Goal: Information Seeking & Learning: Learn about a topic

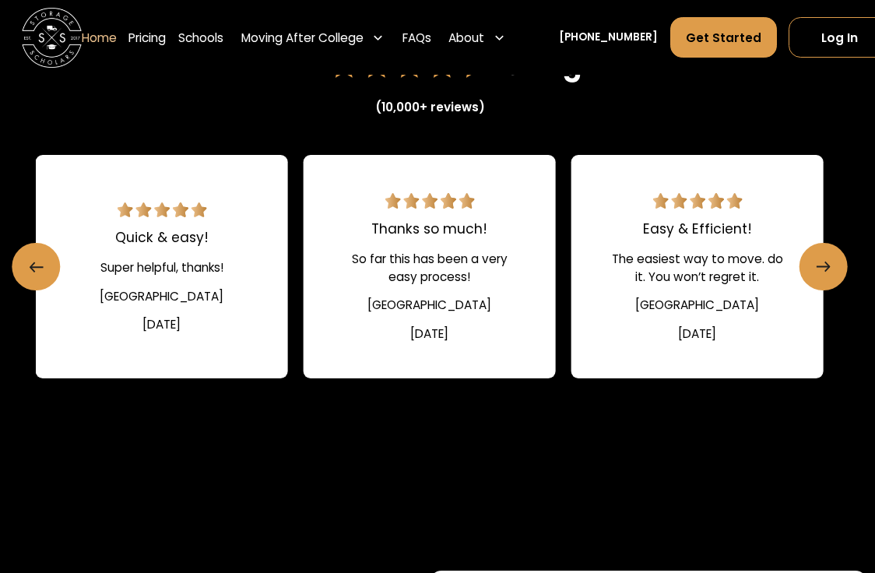
scroll to position [2089, 9]
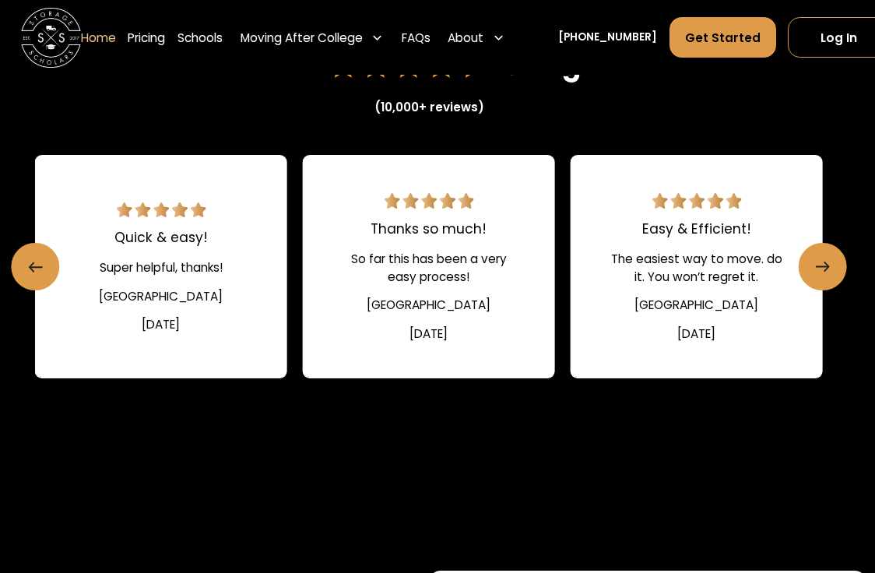
click at [829, 286] on link "Next slide" at bounding box center [823, 267] width 48 height 48
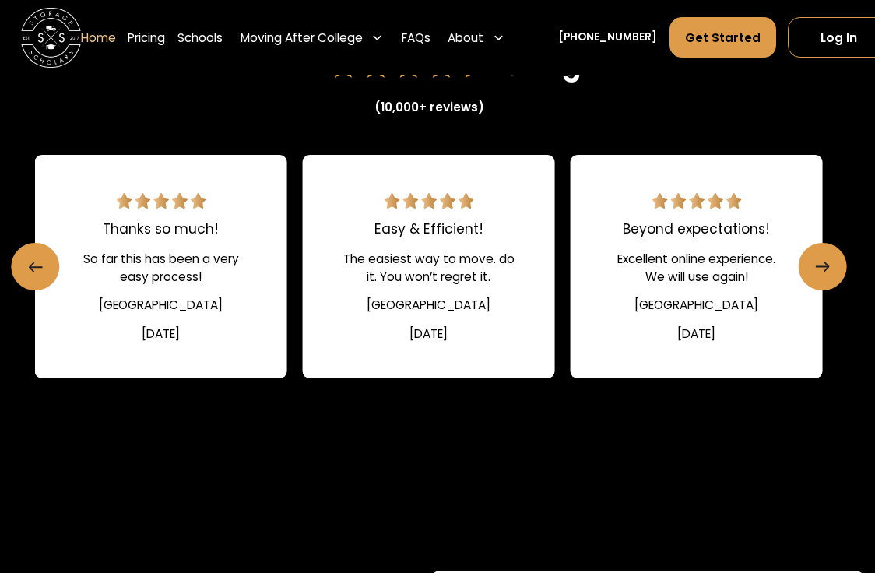
click at [824, 275] on icon "Next slide" at bounding box center [823, 267] width 14 height 26
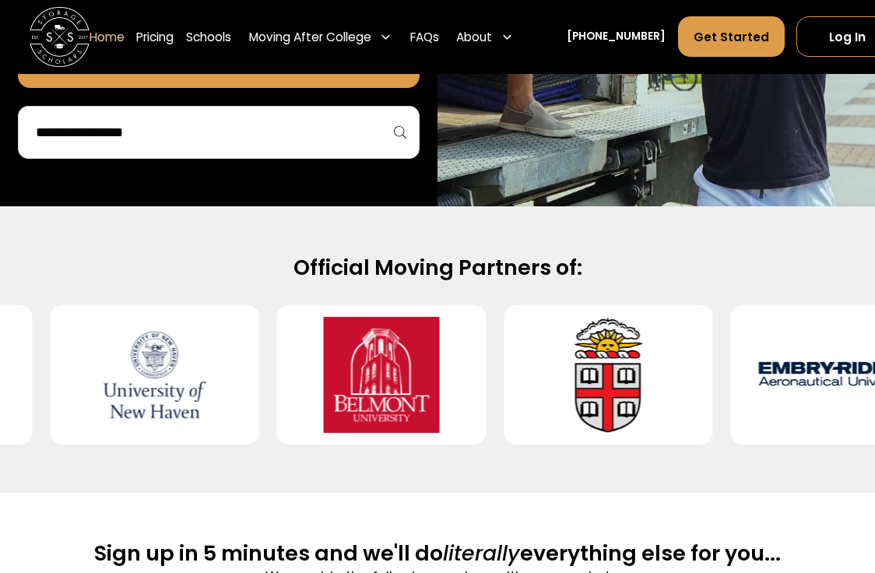
scroll to position [490, 0]
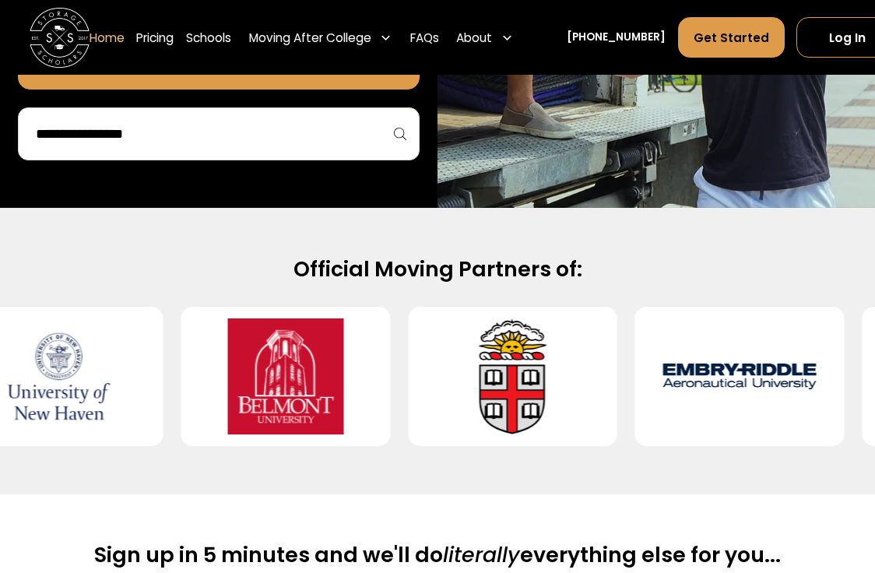
click at [427, 33] on link "FAQs" at bounding box center [424, 37] width 29 height 42
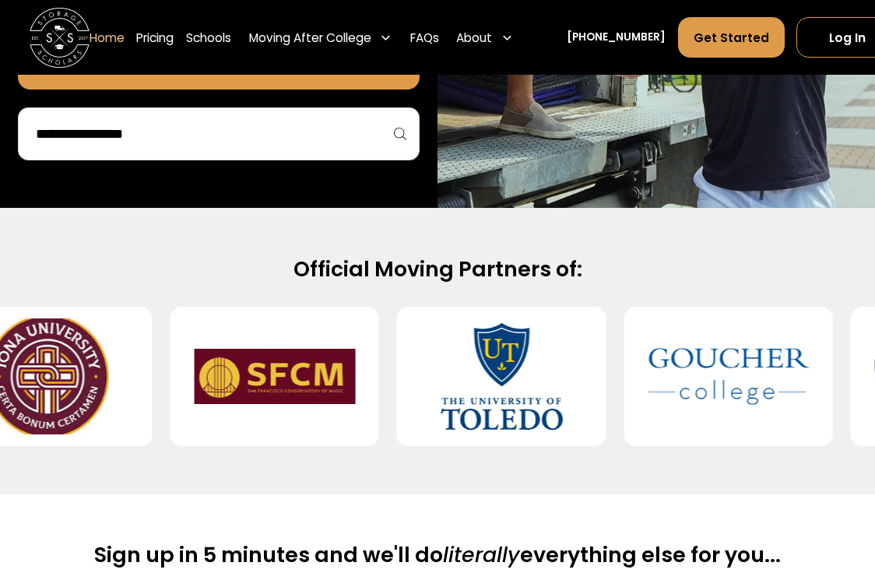
click at [546, 418] on div at bounding box center [501, 376] width 209 height 139
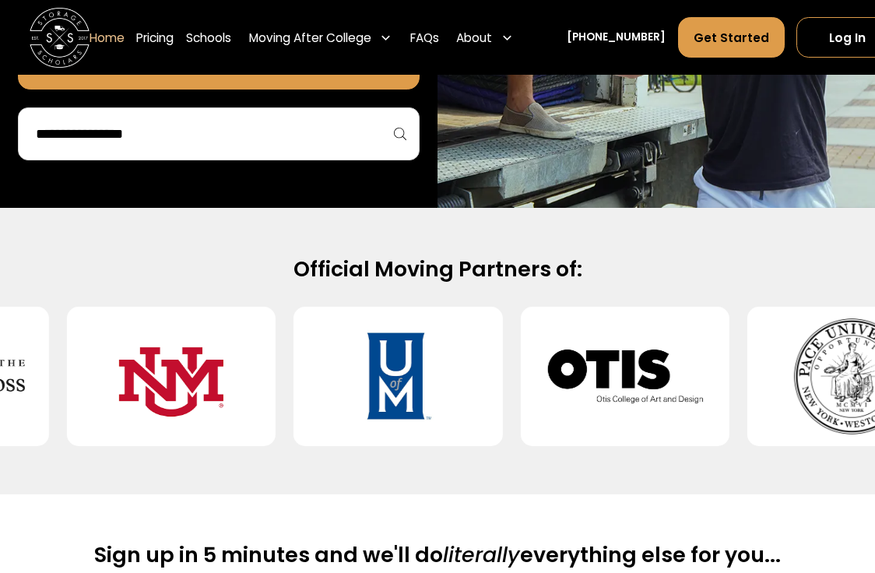
click at [337, 141] on input "search" at bounding box center [218, 134] width 369 height 26
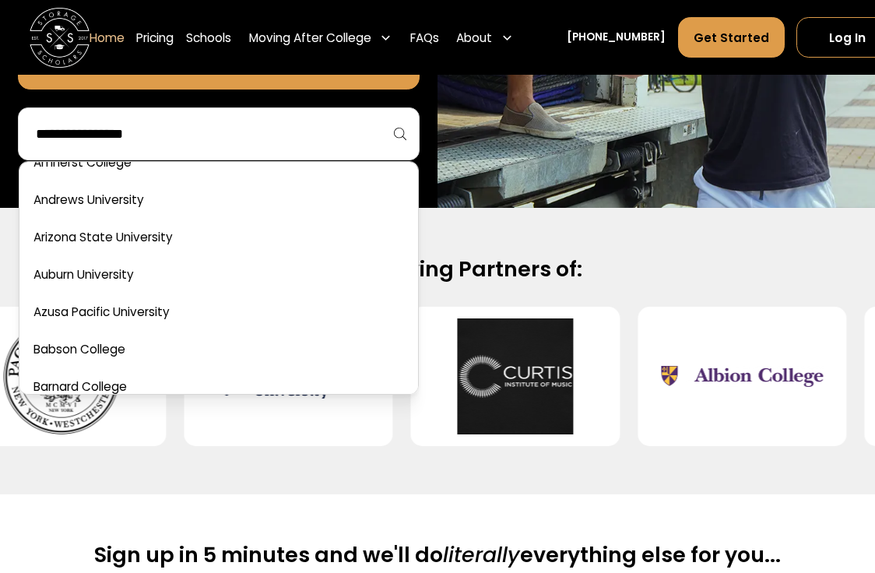
scroll to position [178, 0]
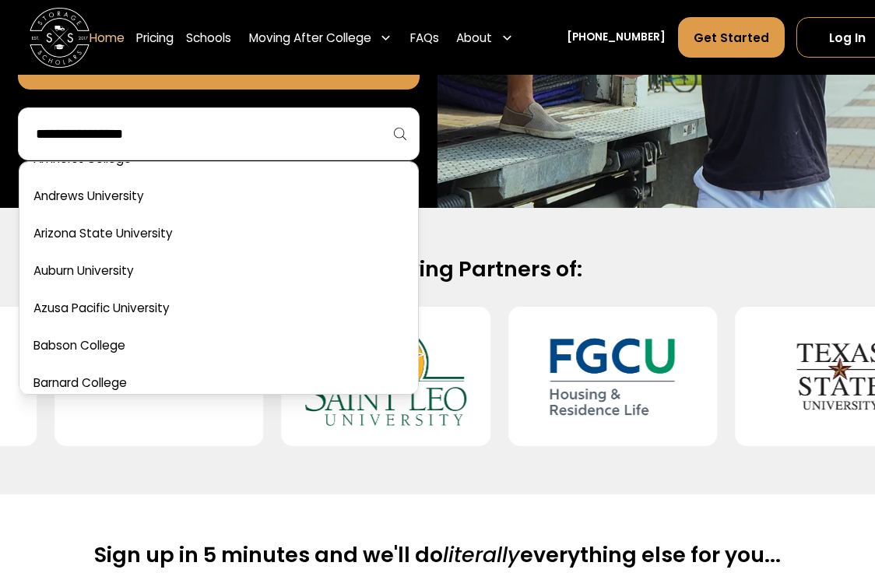
click at [378, 125] on input "search" at bounding box center [218, 134] width 369 height 26
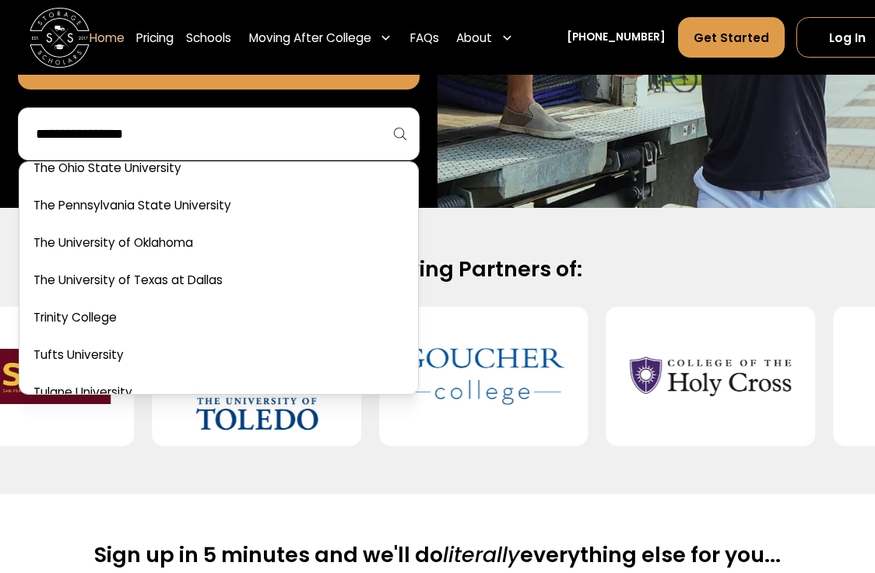
scroll to position [6410, 0]
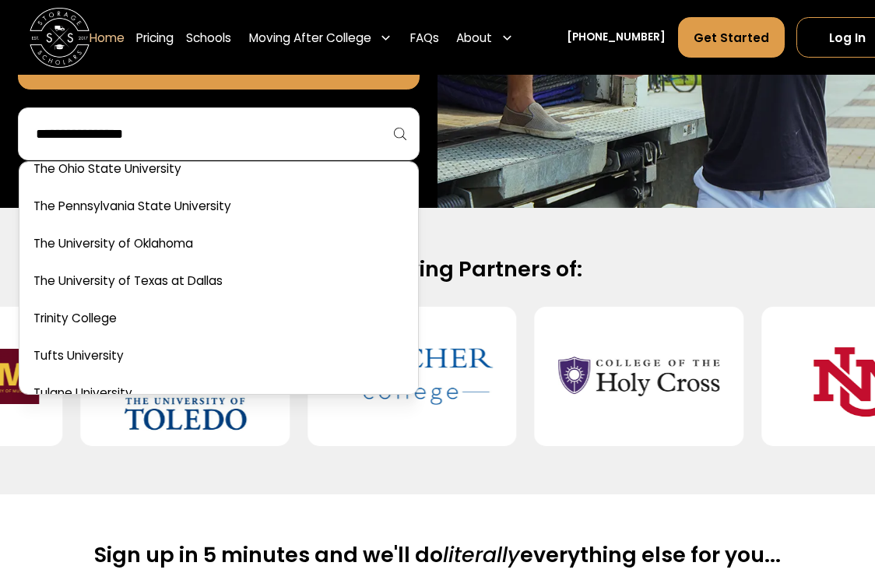
click at [350, 227] on link at bounding box center [219, 244] width 386 height 34
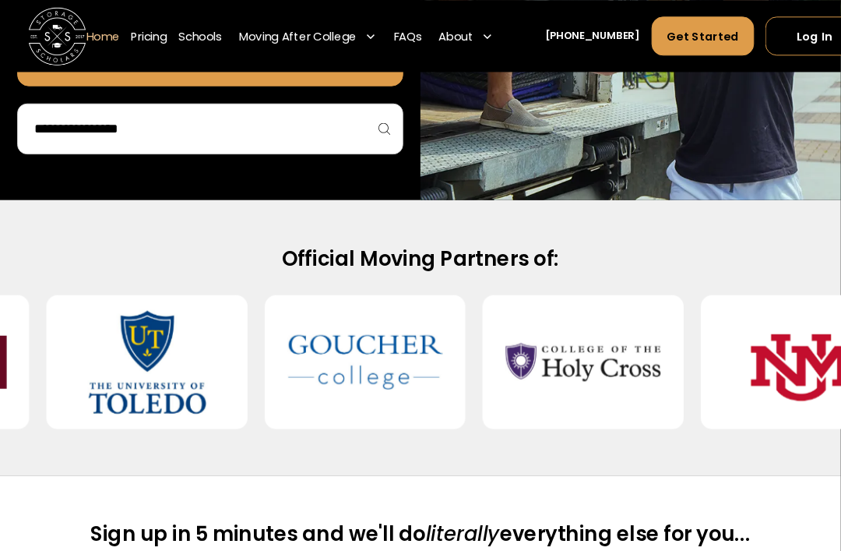
scroll to position [501, 13]
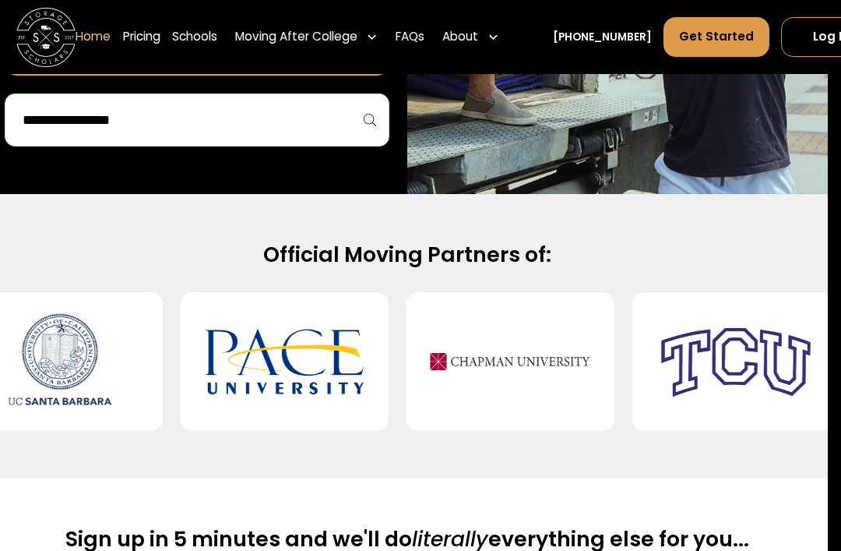
click at [373, 121] on div at bounding box center [197, 119] width 385 height 53
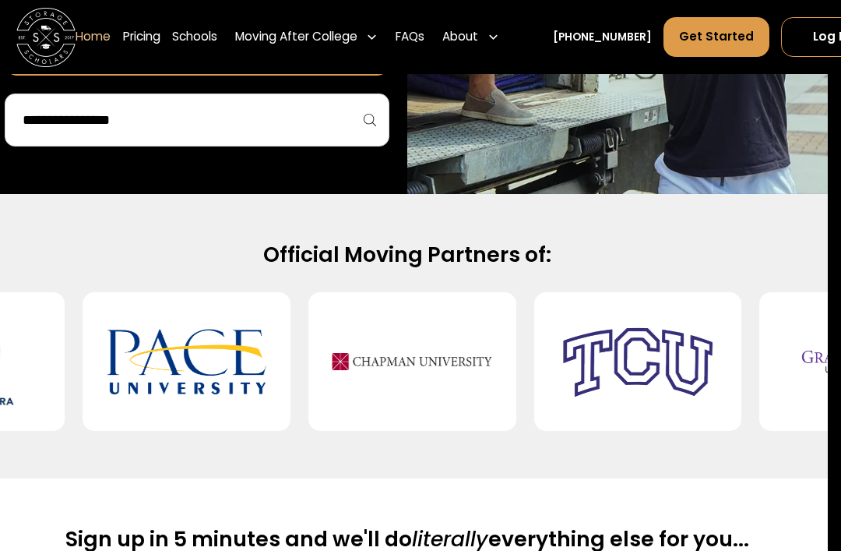
click at [314, 121] on input "search" at bounding box center [197, 120] width 352 height 26
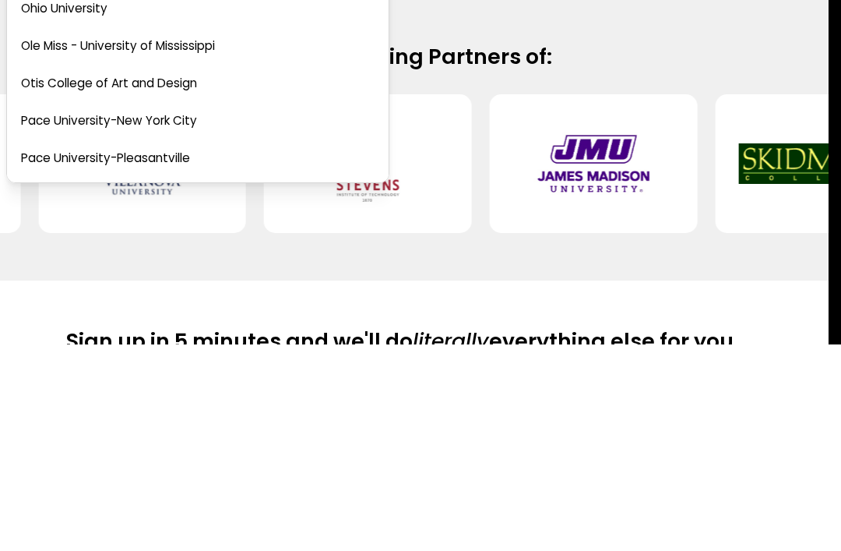
scroll to position [4344, 0]
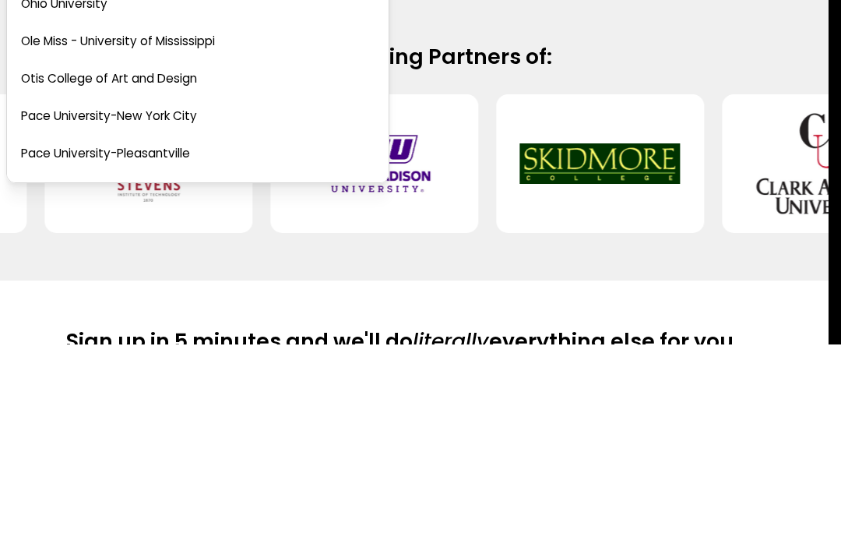
click at [166, 306] on link at bounding box center [197, 323] width 369 height 34
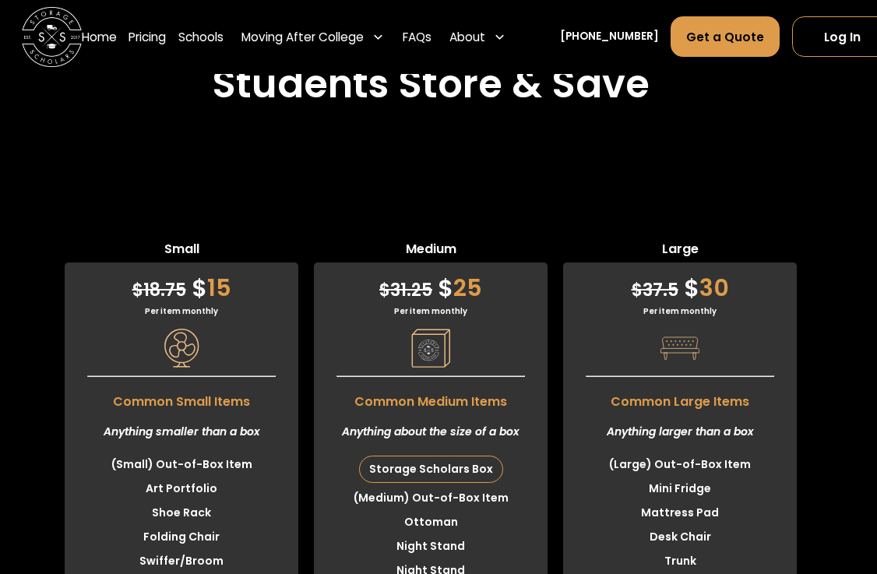
scroll to position [4036, 8]
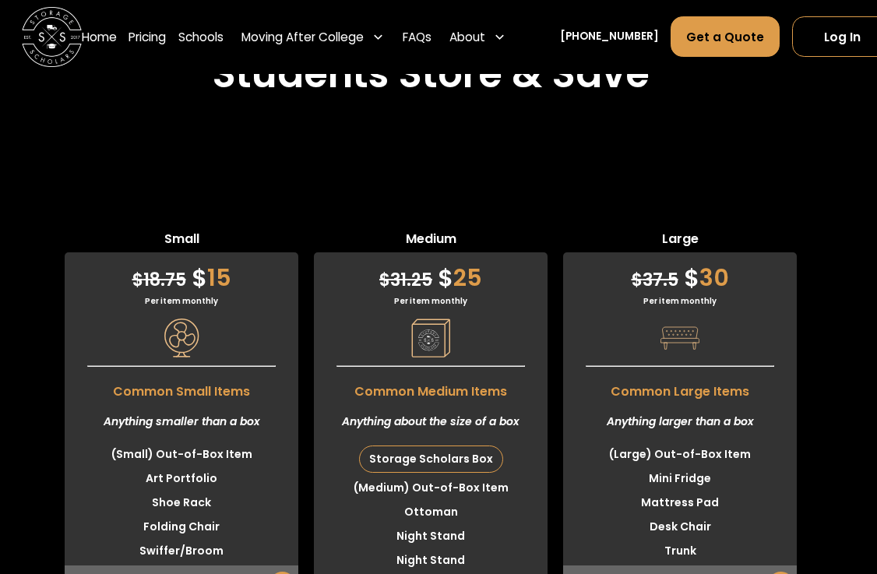
click at [712, 442] on li "(Large) Out-of-Box Item" at bounding box center [680, 454] width 234 height 24
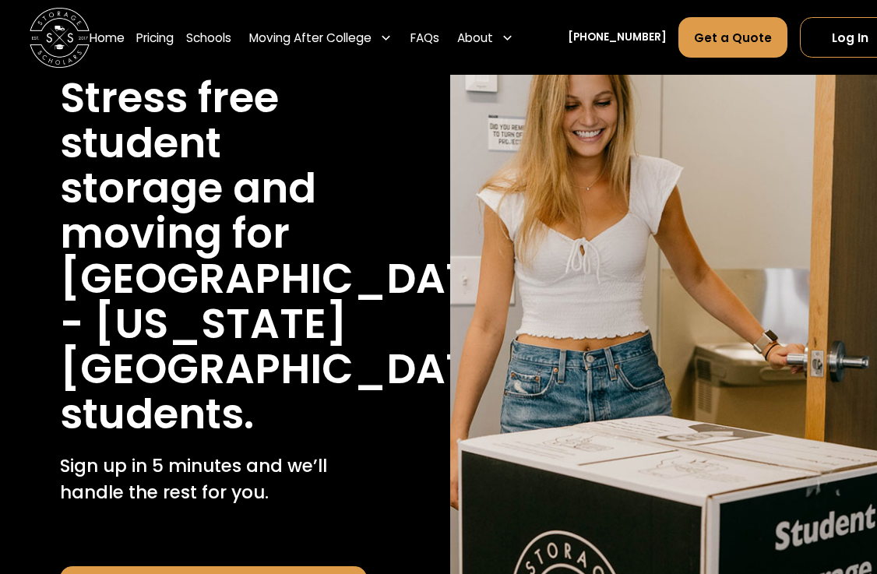
scroll to position [0, 0]
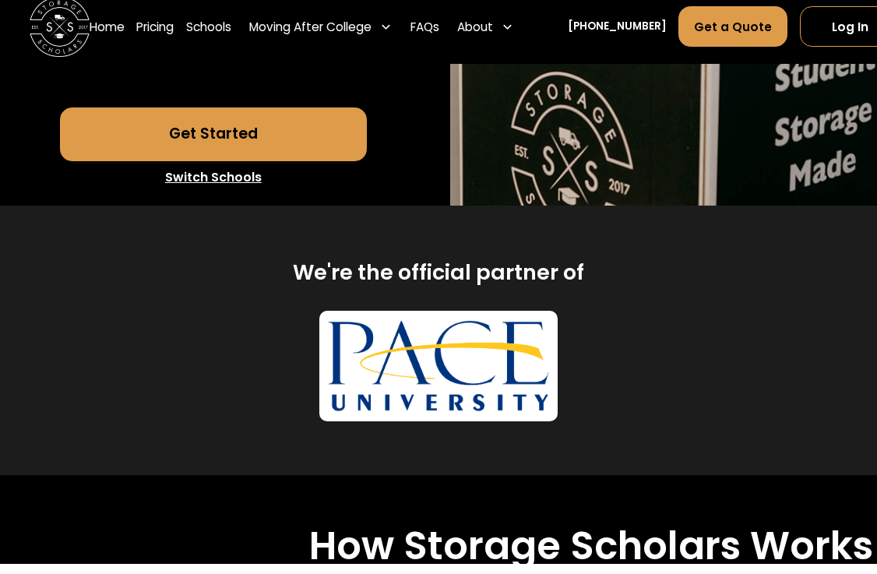
scroll to position [632, 0]
